Goal: Information Seeking & Learning: Learn about a topic

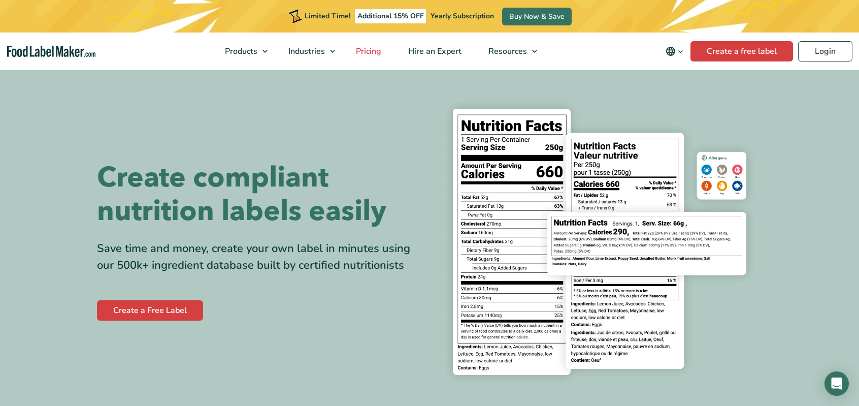
click at [382, 51] on span "Pricing" at bounding box center [367, 51] width 29 height 11
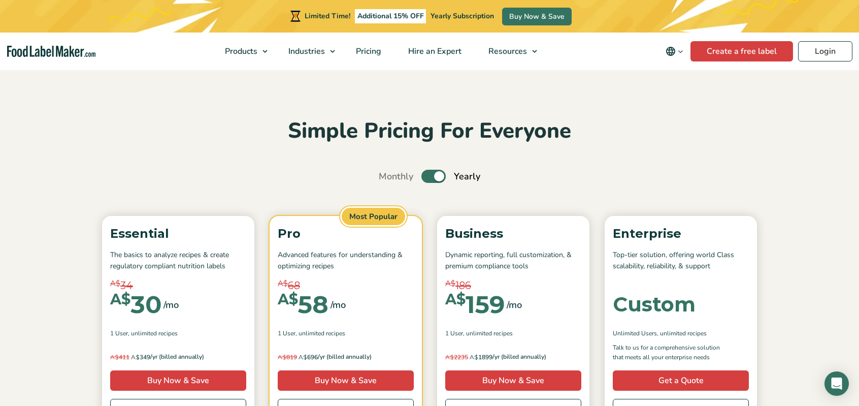
click at [440, 180] on label "Toggle" at bounding box center [433, 176] width 24 height 13
click at [387, 180] on input "Toggle" at bounding box center [384, 176] width 7 height 7
checkbox input "false"
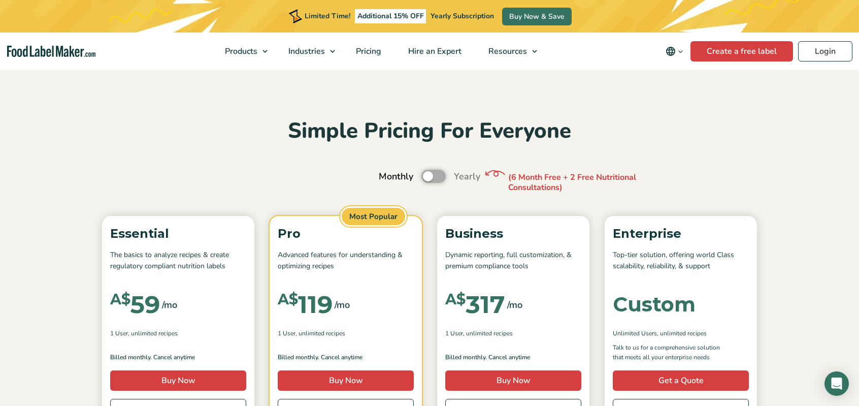
scroll to position [203, 0]
